Goal: Navigation & Orientation: Find specific page/section

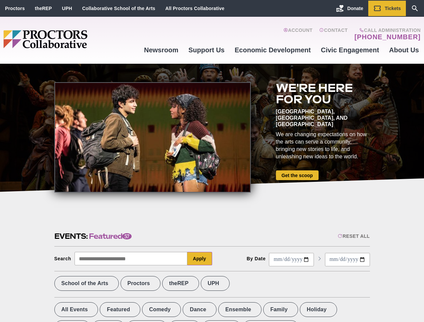
click at [212, 161] on div at bounding box center [152, 137] width 197 height 111
click at [353, 236] on div "Reset All" at bounding box center [354, 236] width 32 height 5
click at [200, 259] on button "Apply" at bounding box center [199, 258] width 25 height 13
